Goal: Task Accomplishment & Management: Manage account settings

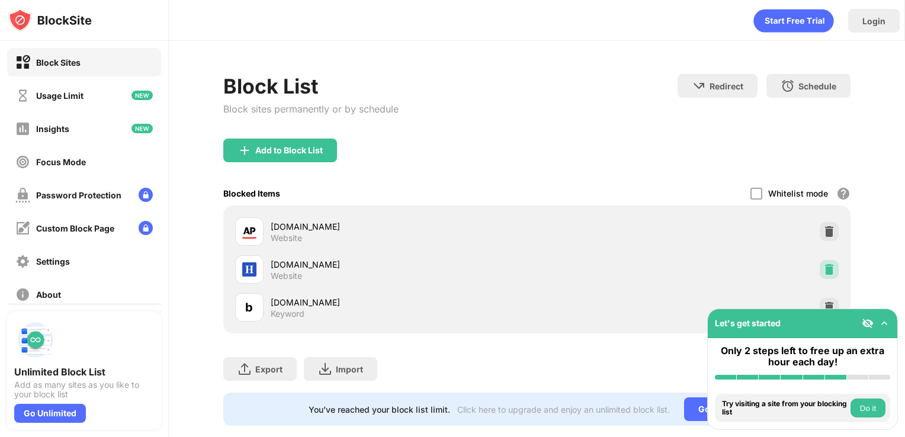
click at [826, 271] on div at bounding box center [829, 269] width 19 height 19
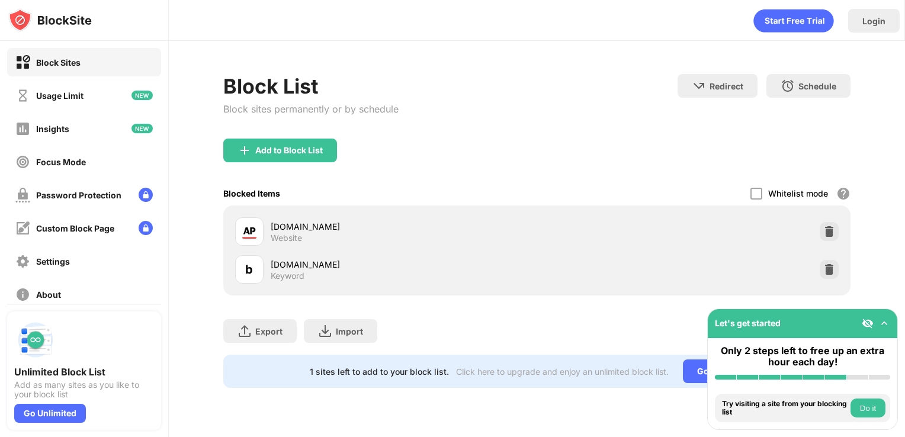
click at [826, 271] on img at bounding box center [829, 270] width 12 height 12
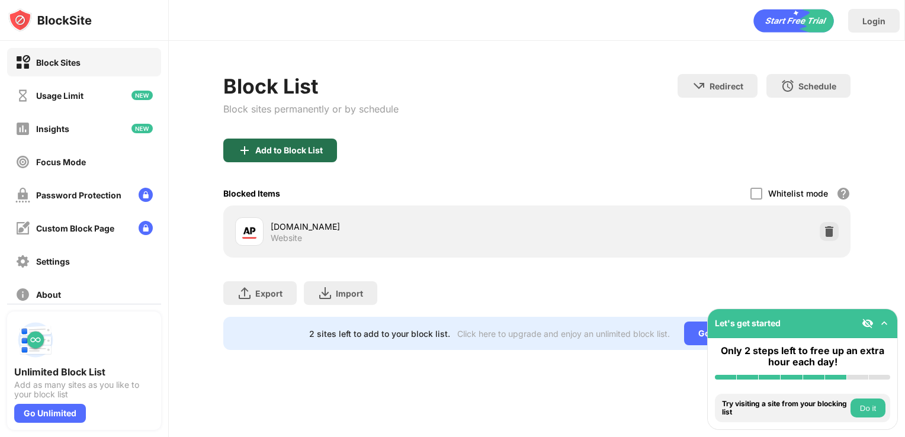
click at [281, 154] on div "Add to Block List" at bounding box center [289, 150] width 68 height 9
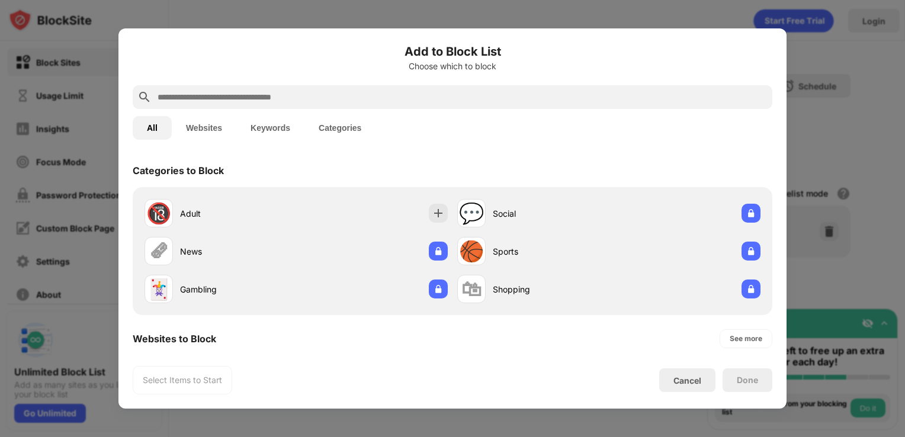
click at [207, 98] on input "text" at bounding box center [461, 97] width 611 height 14
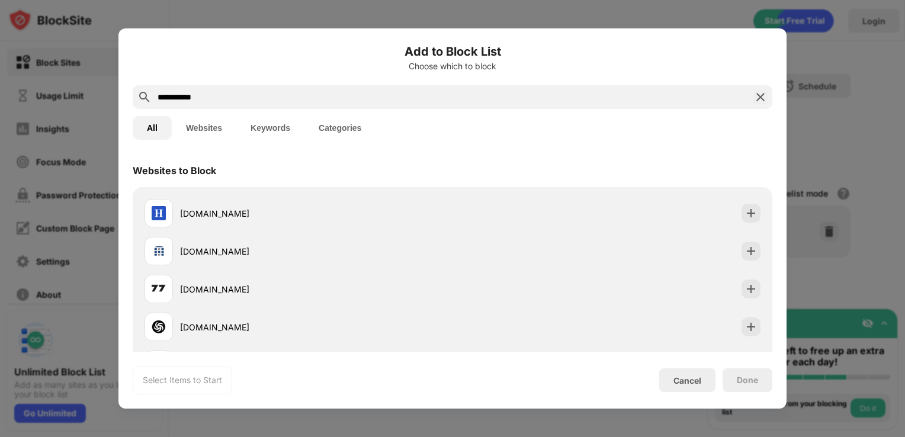
type input "**********"
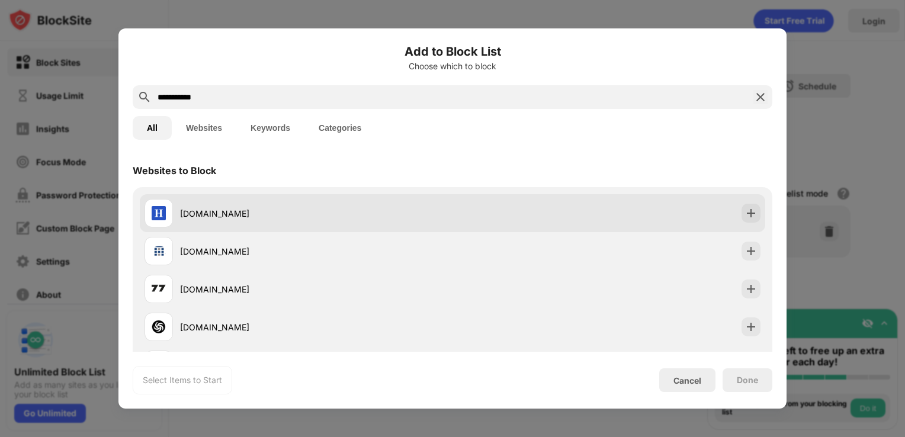
click at [258, 221] on div "[DOMAIN_NAME]" at bounding box center [298, 213] width 308 height 28
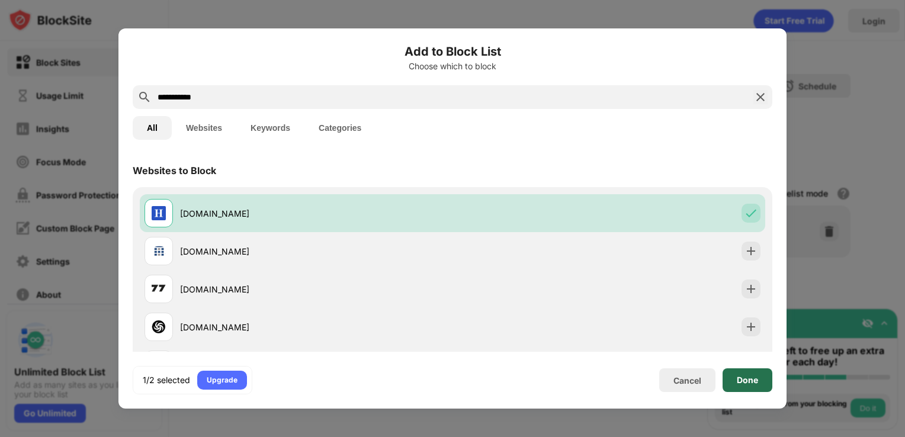
click at [746, 375] on div "Done" at bounding box center [747, 379] width 21 height 9
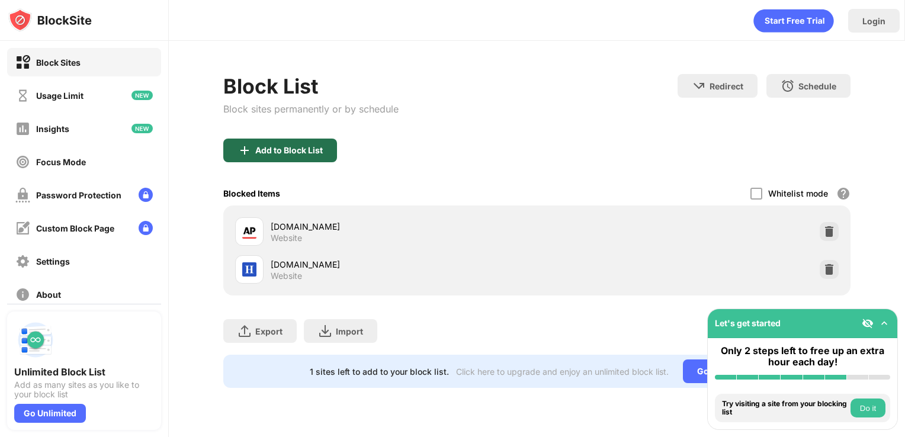
click at [314, 141] on div "Add to Block List" at bounding box center [280, 151] width 114 height 24
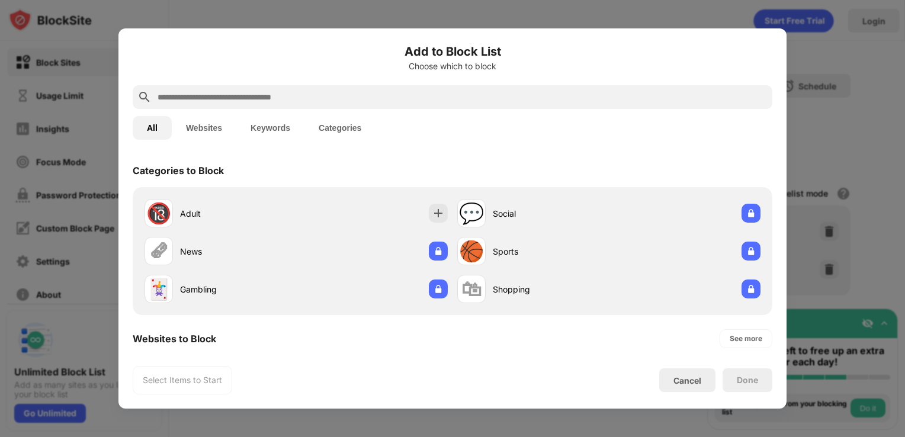
click at [253, 94] on input "text" at bounding box center [461, 97] width 611 height 14
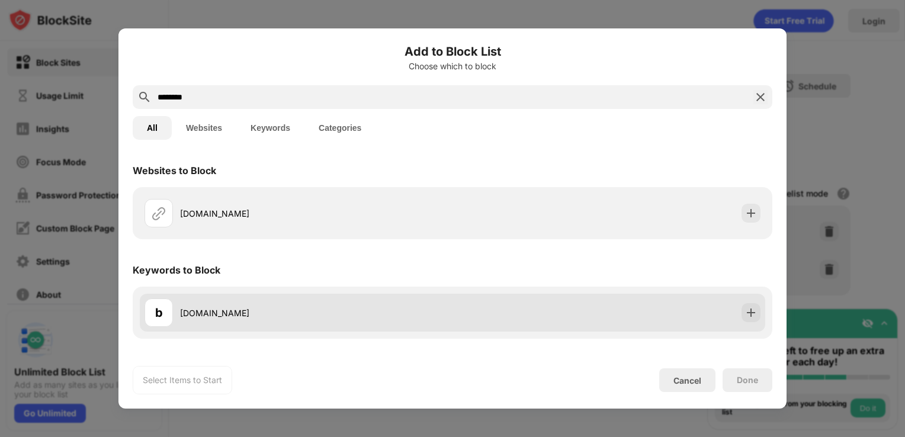
type input "********"
click at [301, 325] on div "b [DOMAIN_NAME]" at bounding box center [298, 312] width 308 height 28
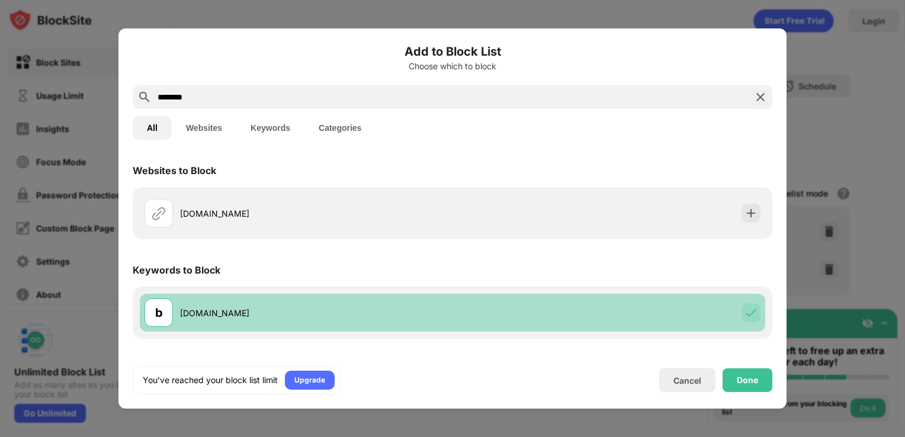
click at [298, 307] on div "[DOMAIN_NAME]" at bounding box center [316, 313] width 272 height 12
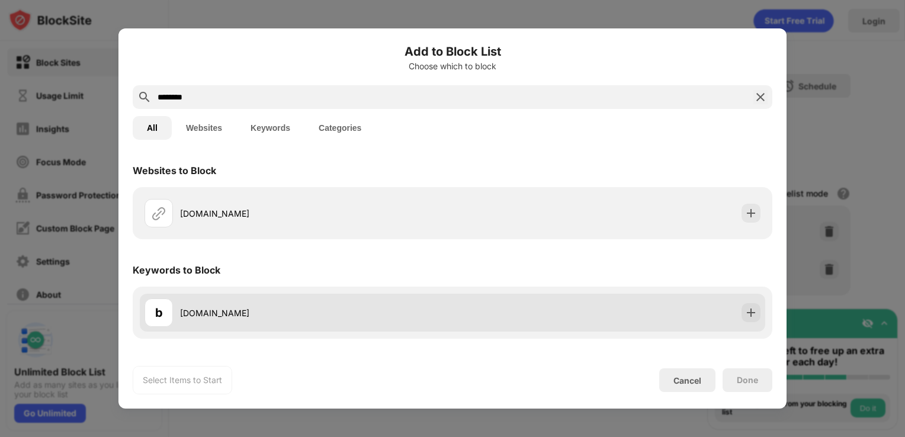
click at [300, 305] on div "b [DOMAIN_NAME]" at bounding box center [298, 312] width 308 height 28
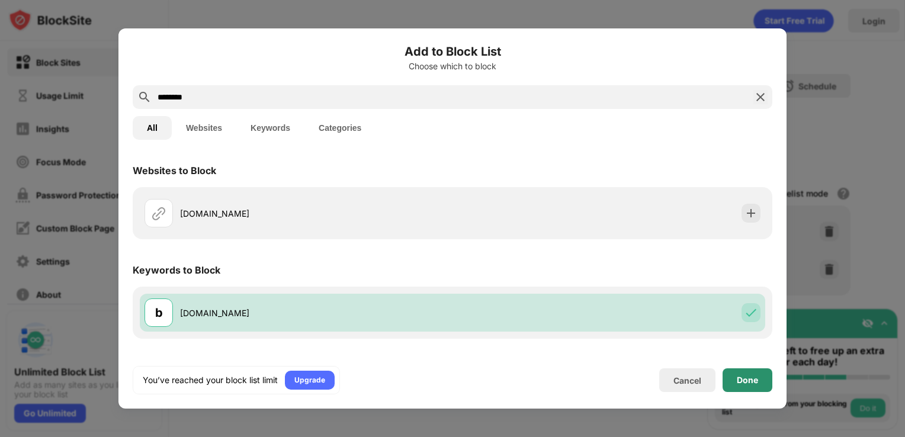
click at [728, 370] on div "Done" at bounding box center [747, 380] width 50 height 24
